Goal: Task Accomplishment & Management: Complete application form

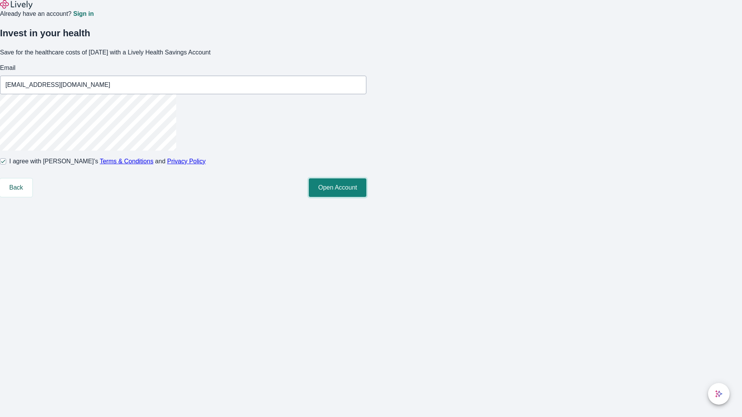
click at [366, 197] on button "Open Account" at bounding box center [338, 187] width 58 height 19
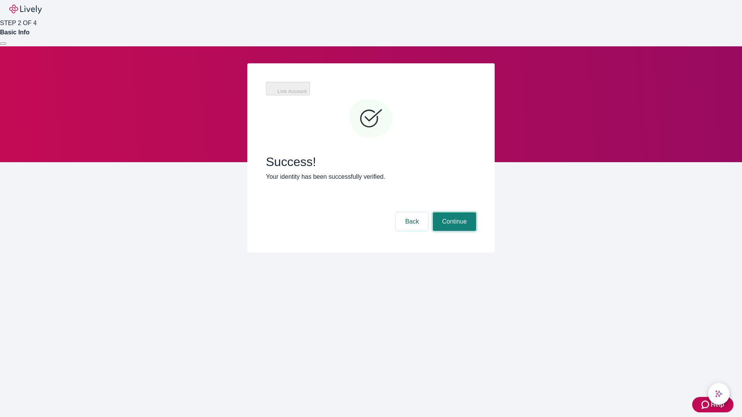
click at [453, 212] on button "Continue" at bounding box center [454, 221] width 43 height 19
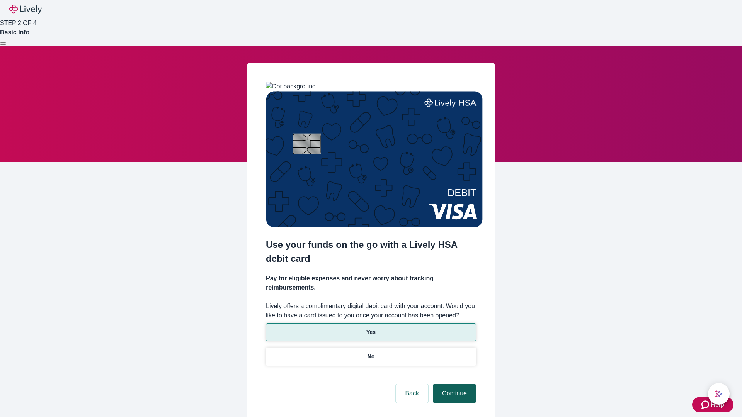
click at [370, 353] on p "No" at bounding box center [370, 357] width 7 height 8
click at [453, 384] on button "Continue" at bounding box center [454, 393] width 43 height 19
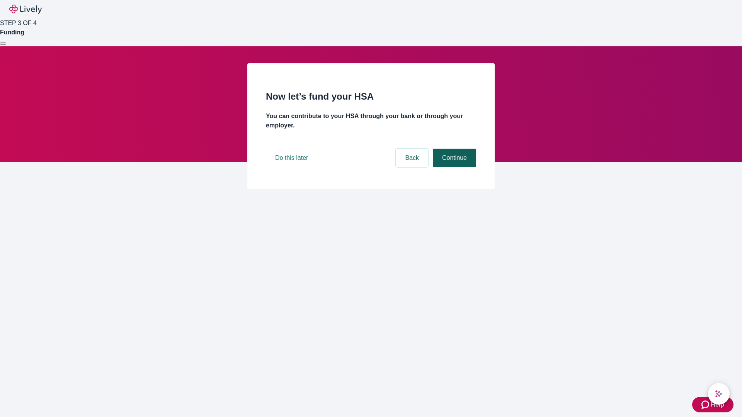
click at [453, 167] on button "Continue" at bounding box center [454, 158] width 43 height 19
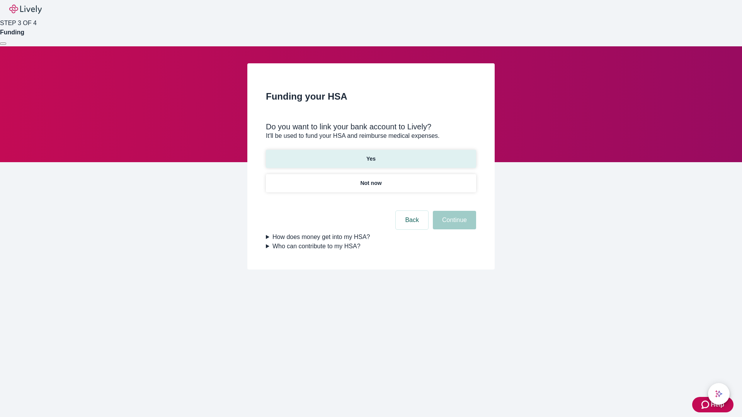
click at [370, 155] on p "Yes" at bounding box center [370, 159] width 9 height 8
click at [453, 211] on button "Continue" at bounding box center [454, 220] width 43 height 19
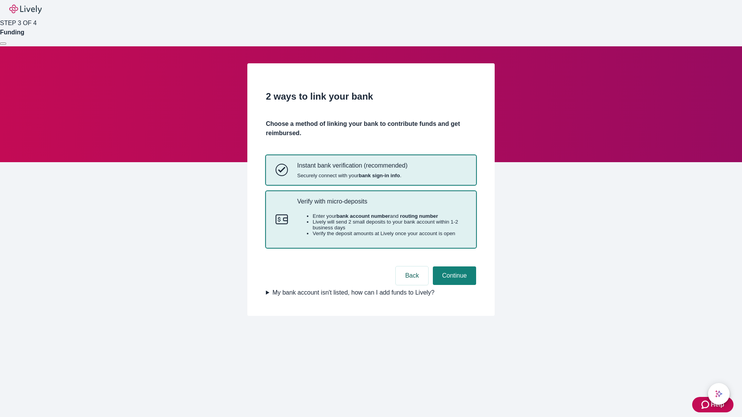
click at [381, 205] on p "Verify with micro-deposits" at bounding box center [381, 201] width 169 height 7
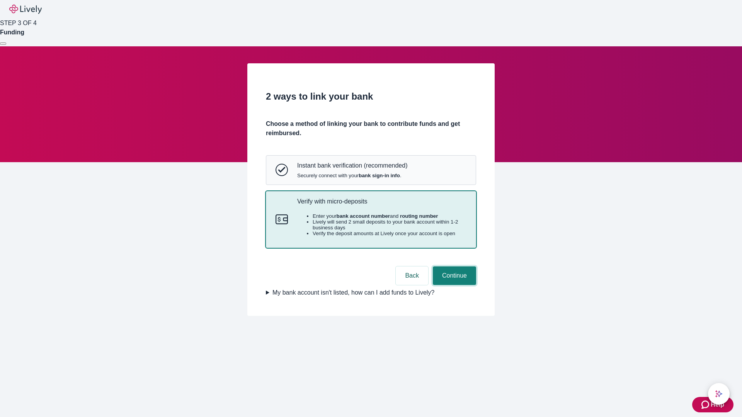
click at [453, 285] on button "Continue" at bounding box center [454, 276] width 43 height 19
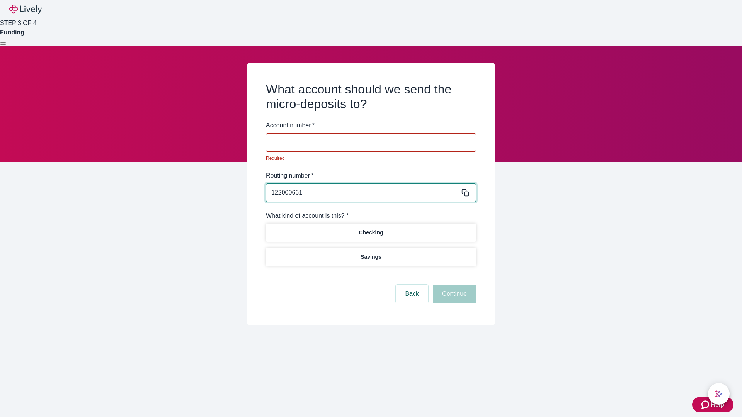
type input "122000661"
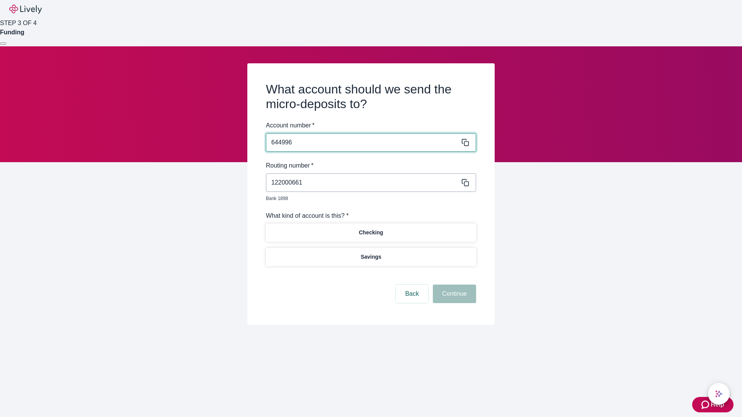
type input "644996"
click at [370, 229] on p "Checking" at bounding box center [370, 233] width 24 height 8
click at [453, 285] on button "Continue" at bounding box center [454, 294] width 43 height 19
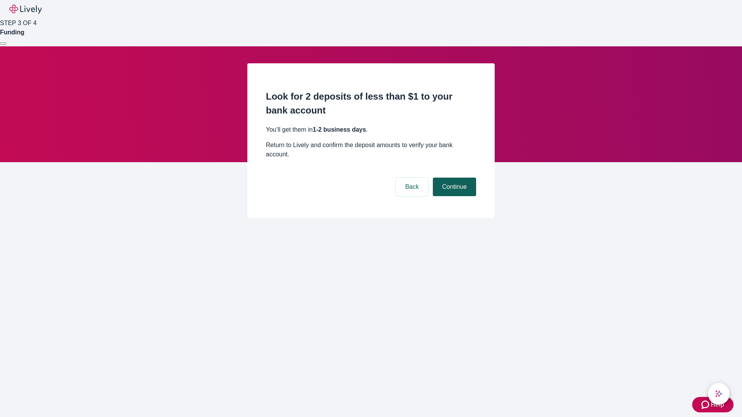
click at [453, 178] on button "Continue" at bounding box center [454, 187] width 43 height 19
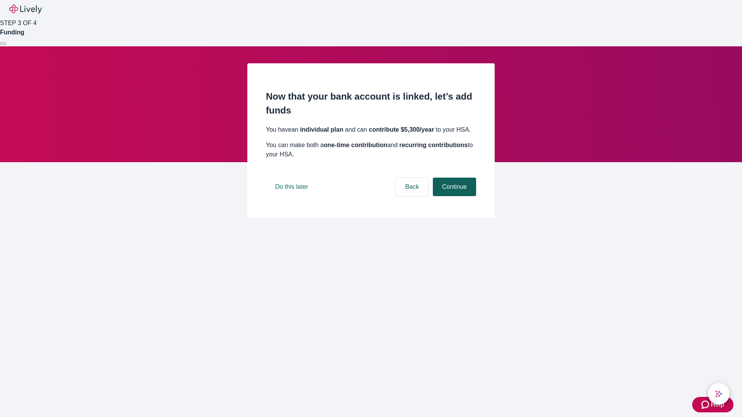
click at [453, 196] on button "Continue" at bounding box center [454, 187] width 43 height 19
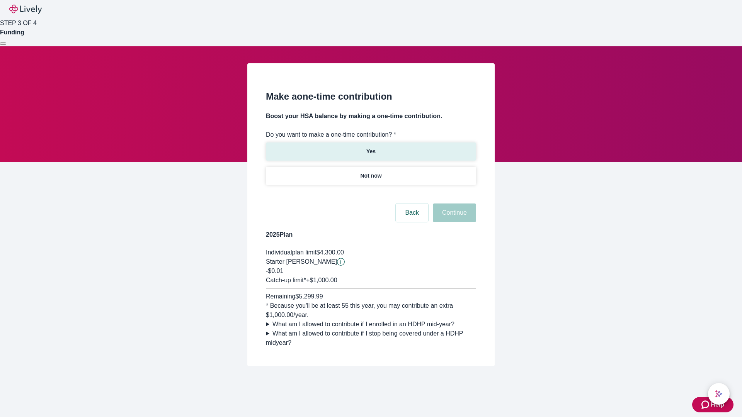
click at [370, 148] on p "Yes" at bounding box center [370, 152] width 9 height 8
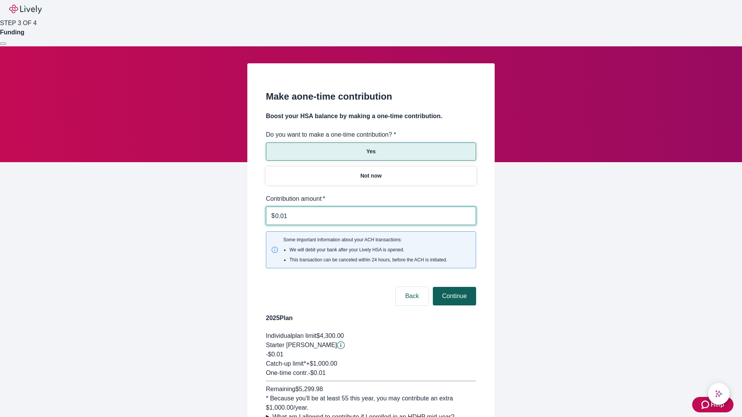
type input "0.01"
click at [453, 287] on button "Continue" at bounding box center [454, 296] width 43 height 19
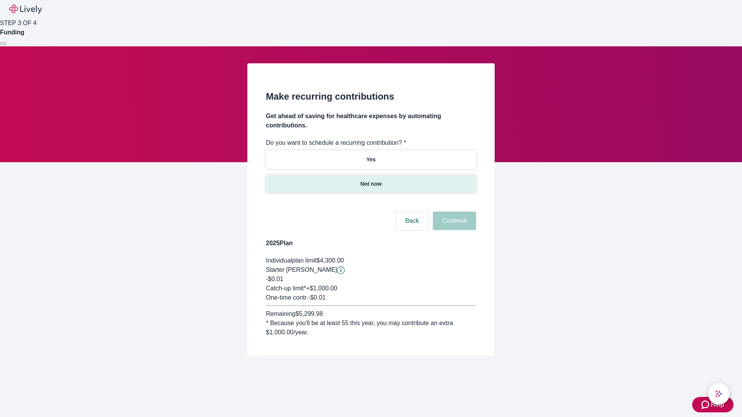
click at [370, 180] on p "Not now" at bounding box center [370, 184] width 21 height 8
click at [453, 212] on button "Continue" at bounding box center [454, 221] width 43 height 19
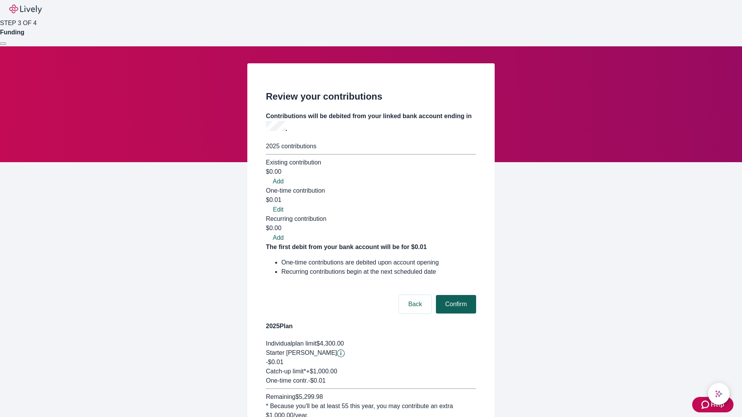
click at [455, 295] on button "Confirm" at bounding box center [456, 304] width 40 height 19
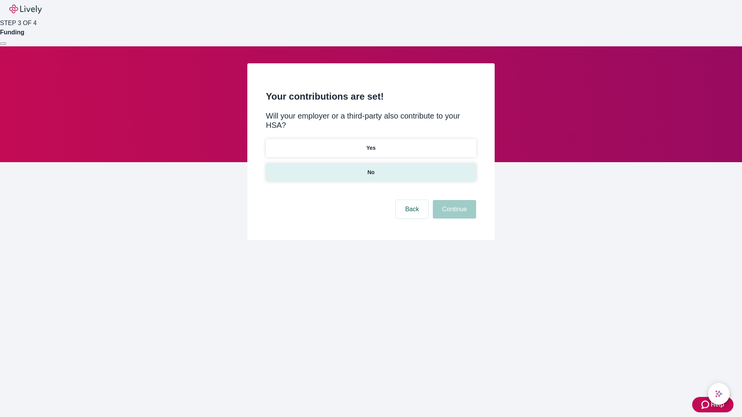
click at [370, 168] on p "No" at bounding box center [370, 172] width 7 height 8
click at [453, 200] on button "Continue" at bounding box center [454, 209] width 43 height 19
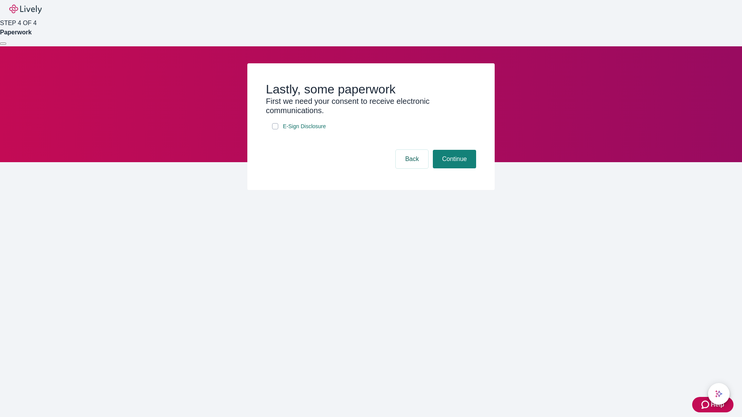
click at [275, 129] on input "E-Sign Disclosure" at bounding box center [275, 126] width 6 height 6
checkbox input "true"
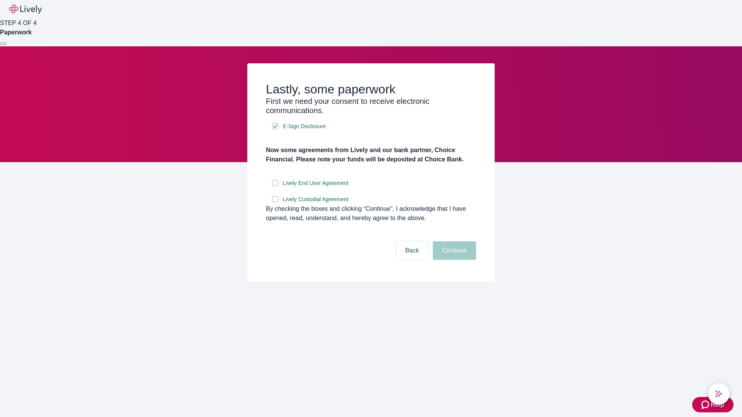
click at [275, 186] on input "Lively End User Agreement" at bounding box center [275, 183] width 6 height 6
checkbox input "true"
click at [275, 202] on input "Lively Custodial Agreement" at bounding box center [275, 199] width 6 height 6
checkbox input "true"
click at [453, 260] on button "Continue" at bounding box center [454, 250] width 43 height 19
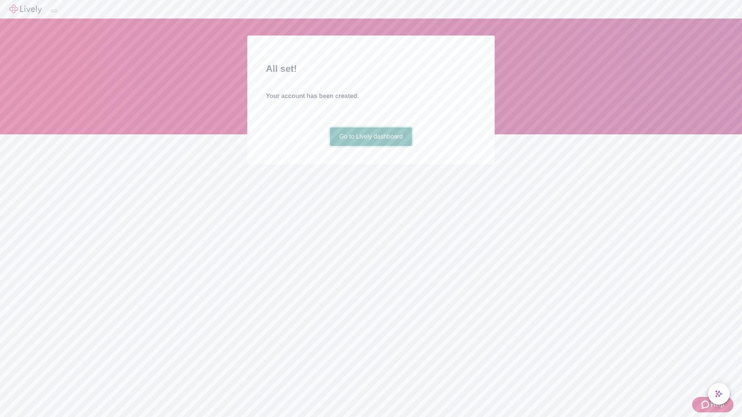
click at [370, 146] on link "Go to Lively dashboard" at bounding box center [371, 136] width 82 height 19
